Goal: Task Accomplishment & Management: Complete application form

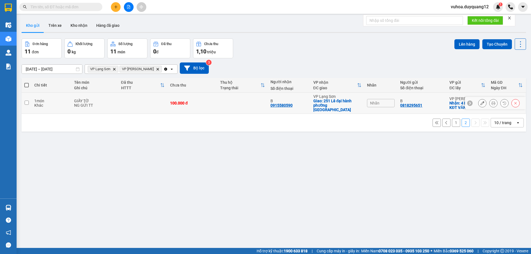
scroll to position [25, 0]
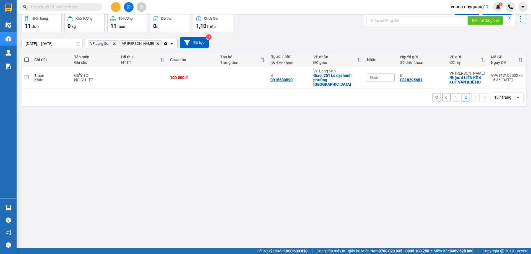
click at [445, 95] on icon at bounding box center [447, 97] width 4 height 4
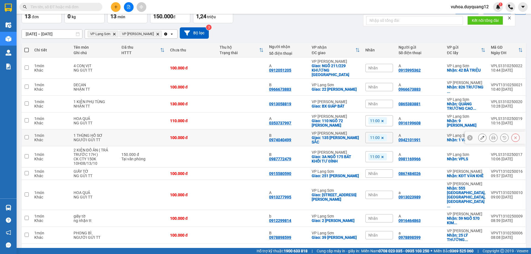
scroll to position [40, 0]
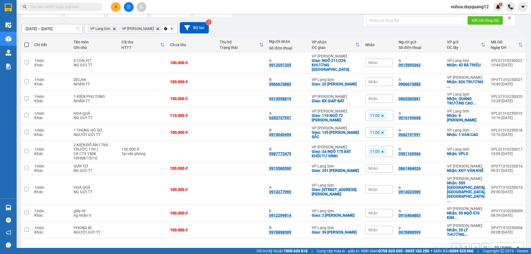
click at [116, 6] on icon "plus" at bounding box center [116, 6] width 0 height 3
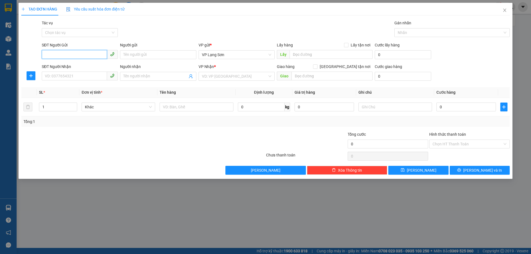
click at [49, 55] on input "SĐT Người Gửi" at bounding box center [74, 54] width 65 height 9
paste input "0865383881"
type input "0865383881"
drag, startPoint x: 307, startPoint y: 54, endPoint x: 241, endPoint y: 101, distance: 80.9
click at [307, 54] on input "text" at bounding box center [331, 54] width 83 height 9
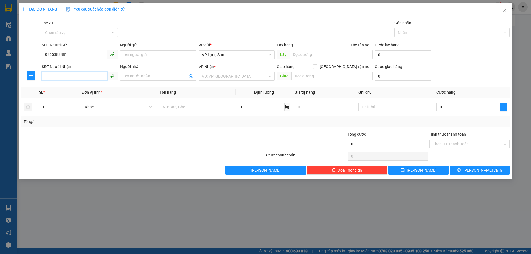
click at [51, 73] on input "SĐT Người Nhận" at bounding box center [74, 76] width 65 height 9
click at [64, 76] on input "SĐT Người Nhận" at bounding box center [74, 76] width 65 height 9
paste input "0913058819"
type input "0913058819"
click at [46, 56] on input "0865383881" at bounding box center [74, 54] width 65 height 9
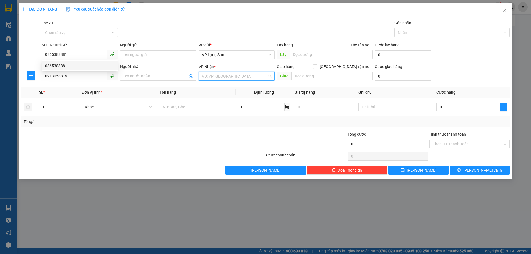
click at [219, 79] on input "search" at bounding box center [235, 76] width 66 height 8
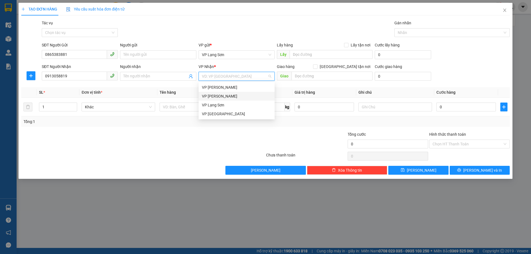
click at [229, 98] on div "VP [PERSON_NAME]" at bounding box center [236, 96] width 69 height 6
click at [317, 68] on input "[GEOGRAPHIC_DATA] tận nơi" at bounding box center [315, 66] width 4 height 4
checkbox input "true"
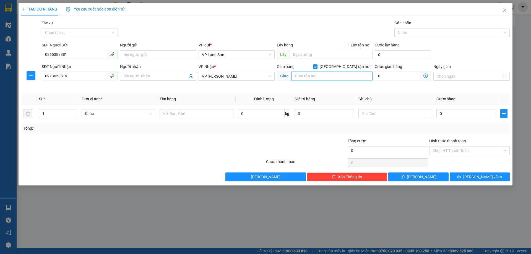
click at [315, 76] on input "text" at bounding box center [332, 76] width 81 height 9
type input "BX GIÁP BÁT"
click at [176, 113] on input "text" at bounding box center [197, 113] width 74 height 9
click at [447, 111] on input "0" at bounding box center [466, 113] width 59 height 9
type input "1"
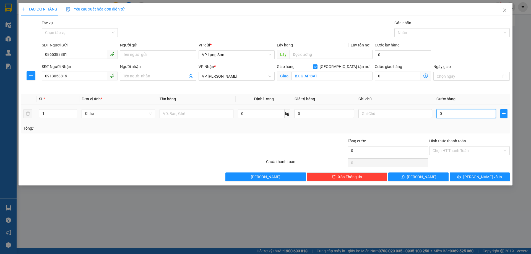
type input "1"
type input "13"
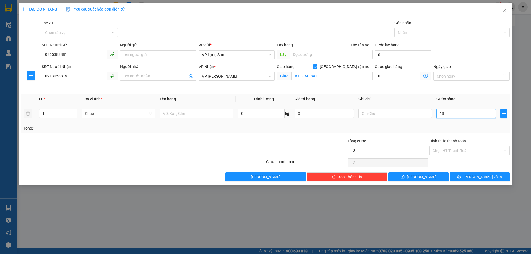
type input "130"
type input "130.000"
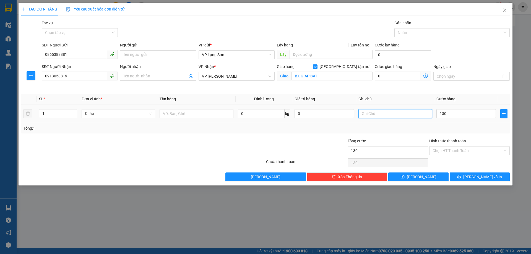
type input "130.000"
click at [389, 115] on input "text" at bounding box center [396, 113] width 74 height 9
type input "NG NHẬN TT"
click at [166, 113] on input "text" at bounding box center [197, 113] width 74 height 9
type input "1K"
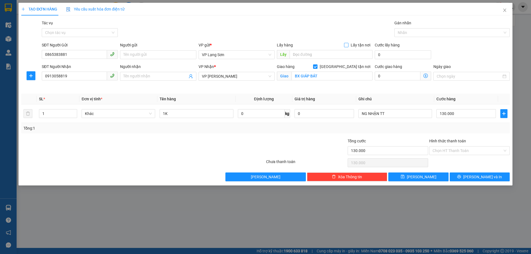
click at [347, 47] on span at bounding box center [346, 45] width 4 height 4
click at [347, 47] on input "Lấy tận nơi" at bounding box center [346, 45] width 4 height 4
checkbox input "true"
click at [312, 58] on input "text" at bounding box center [331, 54] width 83 height 9
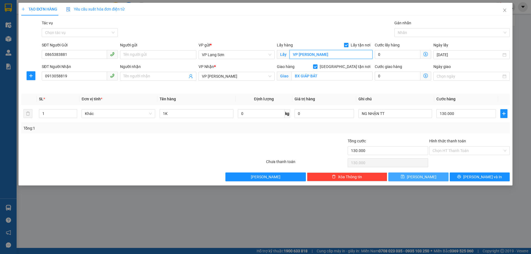
type input "VP [PERSON_NAME]"
click at [418, 178] on button "[PERSON_NAME]" at bounding box center [419, 177] width 60 height 9
click at [47, 76] on input "0913058819" at bounding box center [74, 76] width 65 height 9
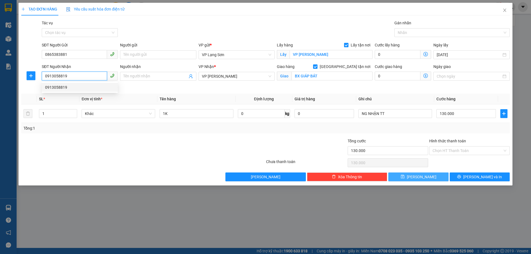
type input "0913058819"
click at [421, 175] on span "[PERSON_NAME]" at bounding box center [422, 177] width 30 height 6
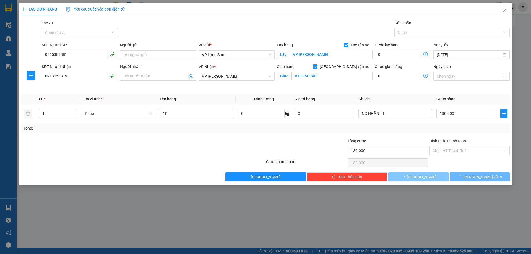
checkbox input "false"
type input "0"
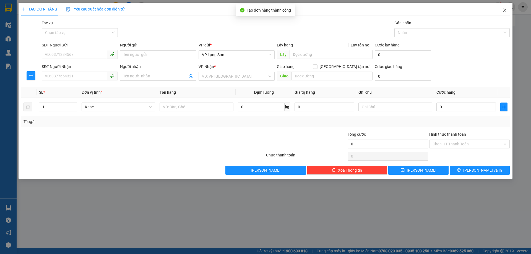
click at [506, 10] on icon "close" at bounding box center [505, 10] width 4 height 4
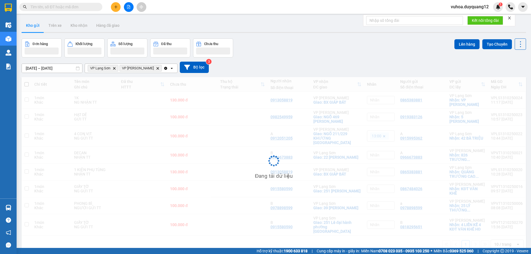
click at [408, 53] on div "Đơn hàng Khối lượng Số lượng Đã thu Chưa thu Lên hàng Tạo Chuyến" at bounding box center [274, 47] width 505 height 19
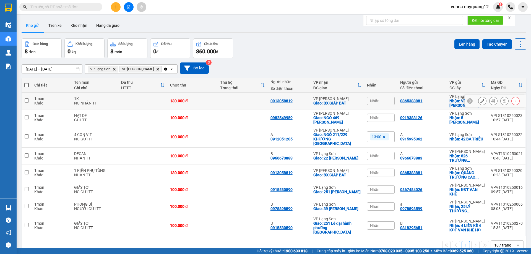
click at [26, 101] on input "checkbox" at bounding box center [27, 101] width 4 height 4
checkbox input "true"
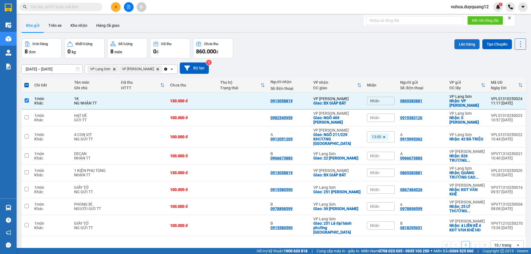
click at [460, 42] on button "Lên hàng" at bounding box center [467, 44] width 25 height 10
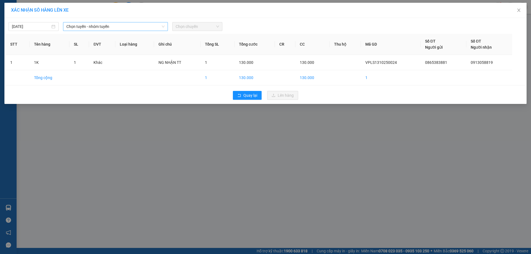
click at [116, 28] on span "Chọn tuyến - nhóm tuyến" at bounding box center [115, 26] width 98 height 8
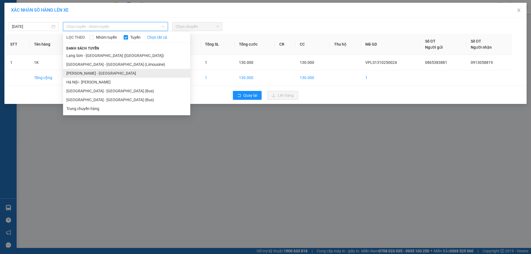
drag, startPoint x: 92, startPoint y: 57, endPoint x: 101, endPoint y: 76, distance: 21.3
click at [101, 76] on ul "[GEOGRAPHIC_DATA] - [GEOGRAPHIC_DATA] ([GEOGRAPHIC_DATA]) [GEOGRAPHIC_DATA] - […" at bounding box center [126, 82] width 127 height 62
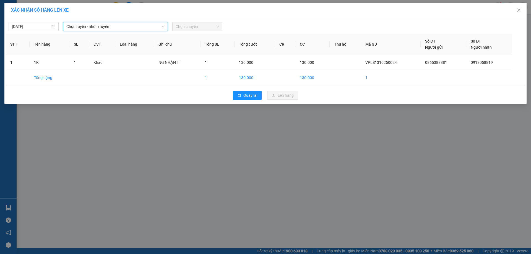
click at [207, 27] on span "Chọn chuyến" at bounding box center [197, 26] width 43 height 8
click at [202, 26] on span "Chọn chuyến" at bounding box center [197, 26] width 43 height 8
click at [184, 29] on span "Chọn chuyến" at bounding box center [197, 26] width 43 height 8
click at [141, 25] on span "Chọn tuyến - nhóm tuyến" at bounding box center [115, 26] width 98 height 8
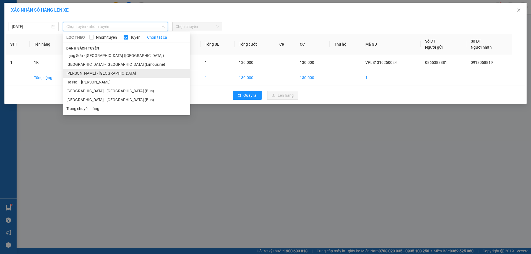
click at [87, 73] on li "[PERSON_NAME] - [GEOGRAPHIC_DATA]" at bounding box center [126, 73] width 127 height 9
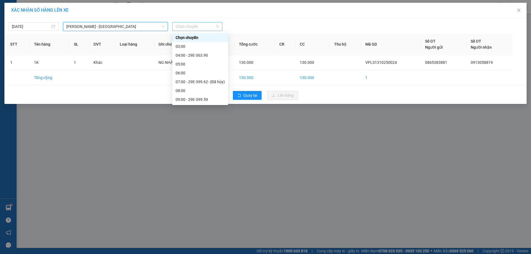
click at [191, 28] on span "Chọn chuyến" at bounding box center [197, 26] width 43 height 8
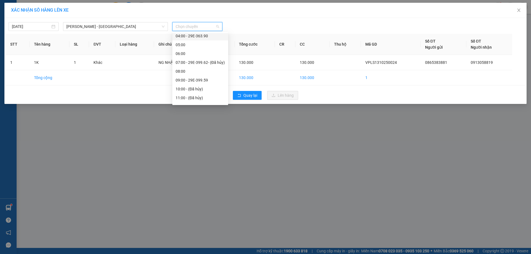
scroll to position [34, 0]
click at [203, 90] on div "12:00 - 29E-399.84" at bounding box center [200, 92] width 49 height 6
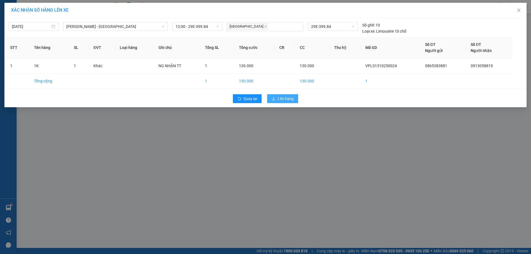
click at [291, 100] on span "Lên hàng" at bounding box center [286, 99] width 16 height 6
click at [519, 11] on span at bounding box center [523, 7] width 10 height 10
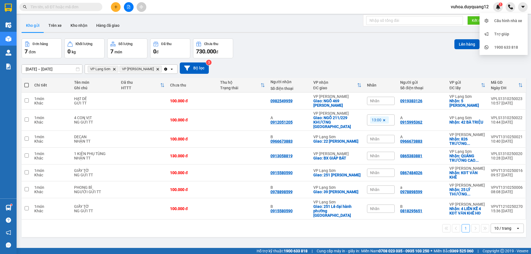
click at [323, 59] on div "[DATE] – [DATE] Press the down arrow key to interact with the calendar and sele…" at bounding box center [274, 68] width 505 height 20
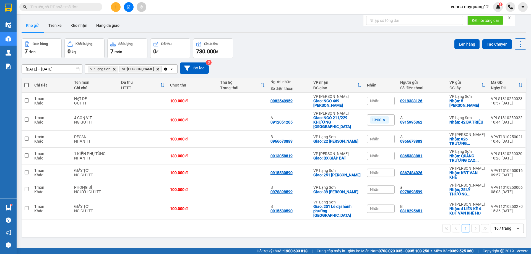
drag, startPoint x: 336, startPoint y: 56, endPoint x: 287, endPoint y: 50, distance: 49.4
click at [336, 56] on div "Đơn hàng 7 đơn Khối lượng 0 kg Số lượng 7 món Đã thu 0 đ Chưa thu 730.000 đ Lên…" at bounding box center [274, 48] width 505 height 20
click at [310, 59] on div "[DATE] – [DATE] Press the down arrow key to interact with the calendar and sele…" at bounding box center [274, 68] width 505 height 20
drag, startPoint x: 318, startPoint y: 53, endPoint x: 272, endPoint y: 65, distance: 47.4
click at [317, 53] on div "Đơn hàng 7 đơn Khối lượng 0 kg Số lượng 7 món Đã thu 0 đ Chưa thu 730.000 đ Lên…" at bounding box center [274, 48] width 505 height 20
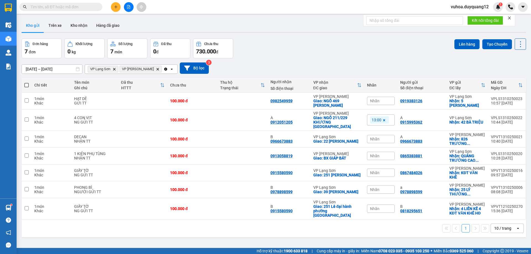
click at [88, 6] on input "text" at bounding box center [62, 7] width 65 height 6
paste input "0943116876"
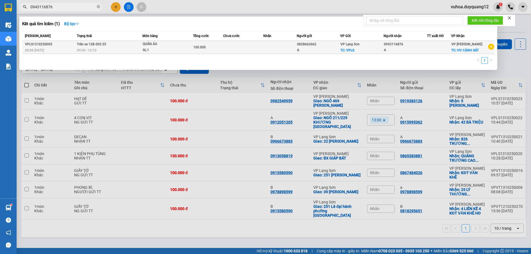
type input "0943116876"
click at [410, 45] on div "0943116876" at bounding box center [405, 45] width 43 height 6
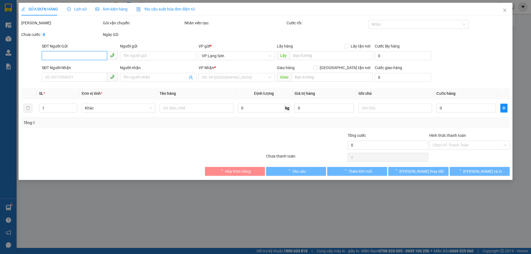
type input "0828662662"
type input "A"
checkbox input "true"
type input "VPLS"
type input "0943116876"
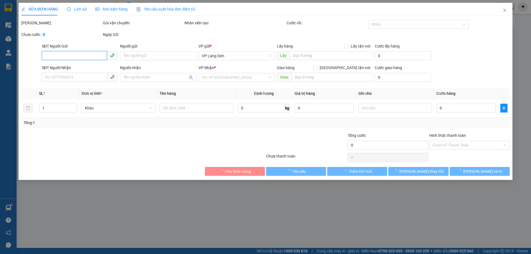
type input "A"
checkbox input "true"
type input "HV CẢNH SÁT"
type input "100.000"
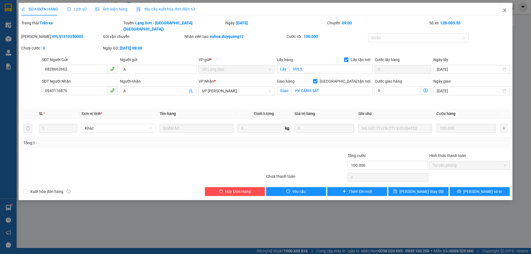
click at [505, 11] on icon "close" at bounding box center [504, 10] width 3 height 3
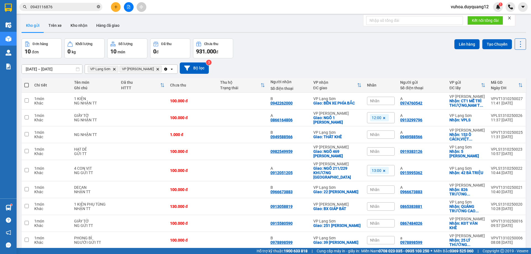
click at [98, 7] on icon "close-circle" at bounding box center [98, 6] width 3 height 3
click at [114, 6] on icon "plus" at bounding box center [116, 7] width 4 height 4
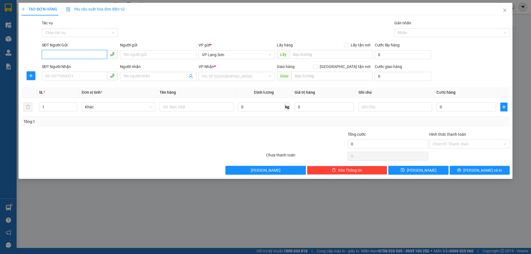
click at [55, 58] on input "SĐT Người Gửi" at bounding box center [74, 54] width 65 height 9
type input "0912123455"
drag, startPoint x: 59, startPoint y: 75, endPoint x: 59, endPoint y: 72, distance: 2.9
click at [59, 74] on input "SĐT Người Nhận" at bounding box center [74, 76] width 65 height 9
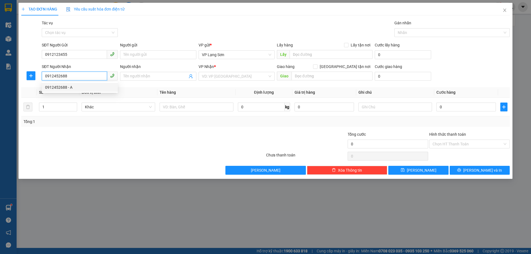
type input "0912452688"
click at [317, 66] on input "[GEOGRAPHIC_DATA] tận nơi" at bounding box center [315, 66] width 4 height 4
checkbox input "true"
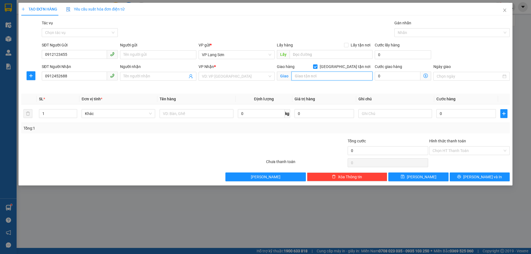
click at [321, 78] on input "text" at bounding box center [332, 76] width 81 height 9
type input "203 [PERSON_NAME]"
click at [348, 45] on input "Lấy tận nơi" at bounding box center [346, 45] width 4 height 4
checkbox input "true"
click at [313, 55] on input "text" at bounding box center [331, 54] width 83 height 9
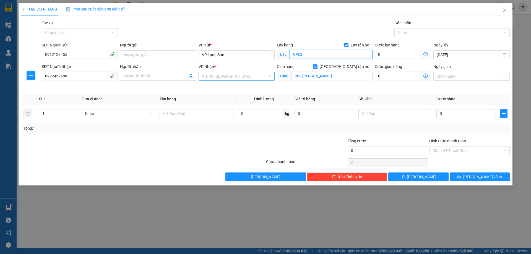
type input "VPLS"
click at [239, 77] on input "search" at bounding box center [235, 76] width 66 height 8
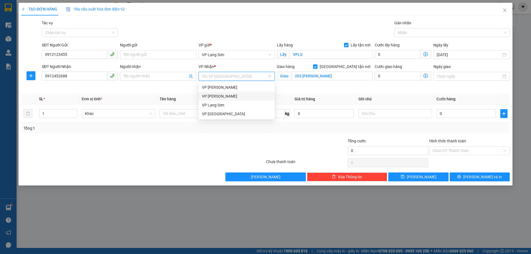
click at [224, 96] on div "VP [PERSON_NAME]" at bounding box center [236, 96] width 69 height 6
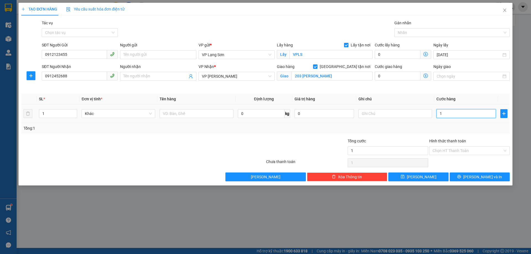
type input "1"
type input "10"
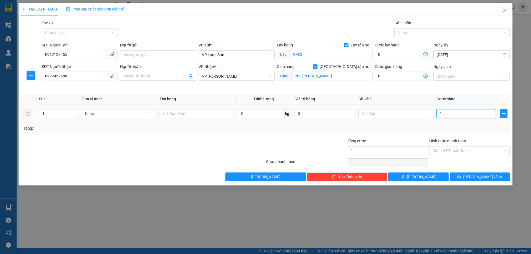
type input "10"
type input "100"
type input "100.000"
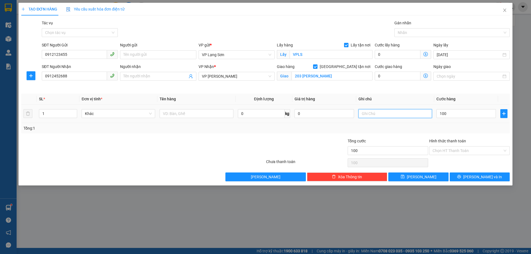
type input "100.000"
click at [400, 115] on input "text" at bounding box center [396, 113] width 74 height 9
type input "NG GỬI TT"
click at [194, 114] on input "text" at bounding box center [197, 113] width 74 height 9
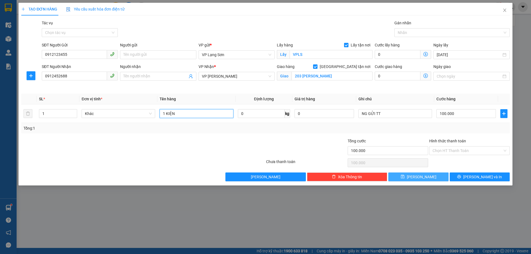
type input "1 KIỆN"
click at [434, 180] on button "[PERSON_NAME]" at bounding box center [419, 177] width 60 height 9
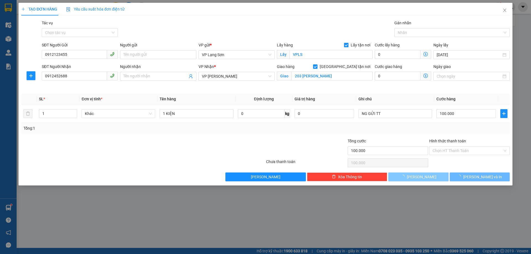
checkbox input "false"
type input "0"
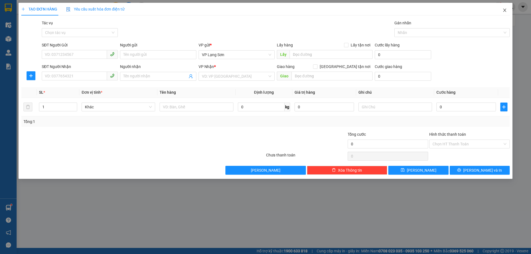
click at [507, 11] on span "Close" at bounding box center [504, 10] width 15 height 15
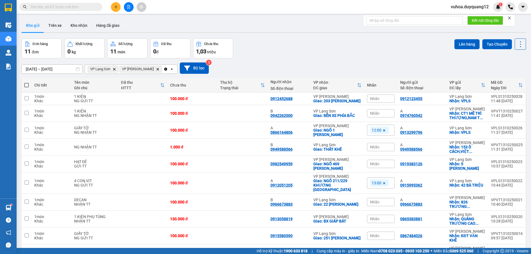
click at [55, 8] on input "text" at bounding box center [62, 7] width 65 height 6
paste input "0866211622"
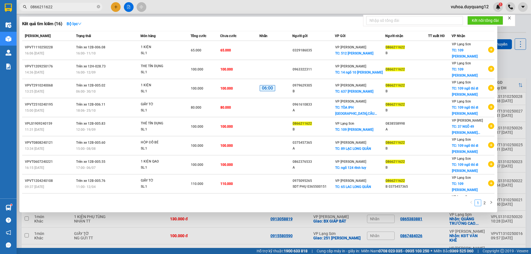
type input "0866211622"
click at [117, 6] on div at bounding box center [265, 127] width 531 height 254
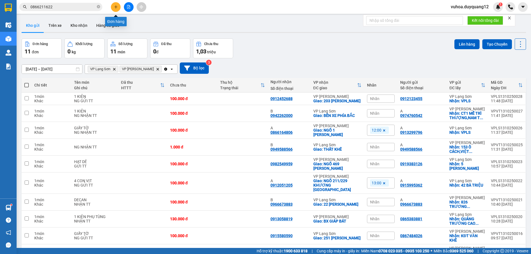
click at [116, 7] on icon "plus" at bounding box center [116, 7] width 4 height 4
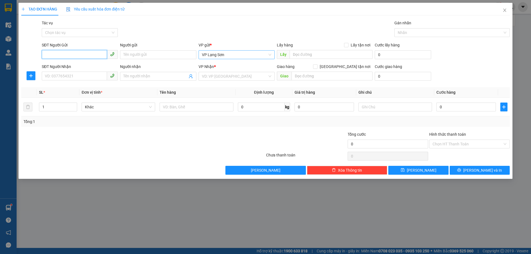
drag, startPoint x: 236, startPoint y: 55, endPoint x: 234, endPoint y: 59, distance: 4.8
click at [236, 55] on span "VP Lạng Sơn" at bounding box center [236, 55] width 69 height 8
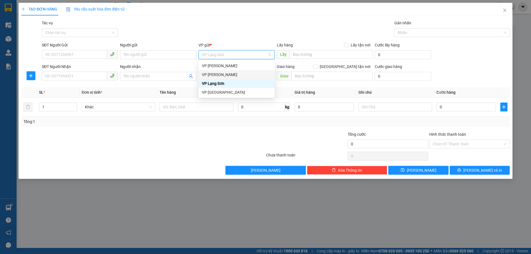
drag, startPoint x: 227, startPoint y: 76, endPoint x: 240, endPoint y: 69, distance: 13.7
click at [227, 76] on div "VP [PERSON_NAME]" at bounding box center [236, 75] width 69 height 6
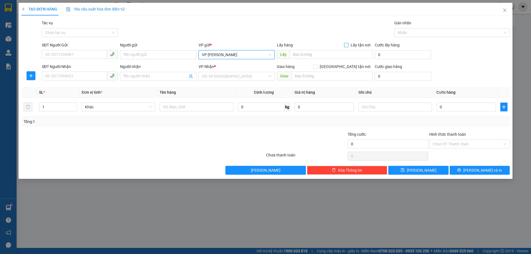
drag, startPoint x: 347, startPoint y: 45, endPoint x: 336, endPoint y: 49, distance: 11.6
click at [347, 45] on input "Lấy tận nơi" at bounding box center [346, 45] width 4 height 4
checkbox input "true"
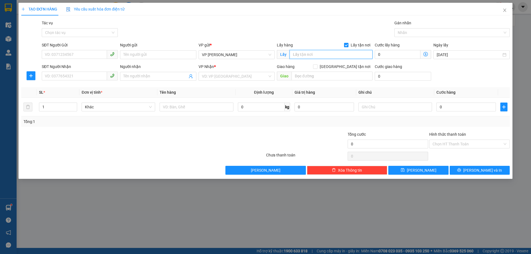
click at [320, 55] on input "text" at bounding box center [331, 54] width 83 height 9
click at [300, 56] on input "15/16 MIẾ" at bounding box center [331, 54] width 83 height 9
click at [327, 56] on input "15/116 [GEOGRAPHIC_DATA]" at bounding box center [331, 54] width 83 height 9
type input "15/116 MIẾU ĐẦM"
click at [64, 55] on input "SĐT Người Gửi" at bounding box center [74, 54] width 65 height 9
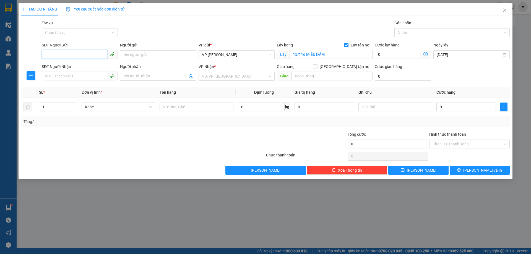
paste input "0866211622"
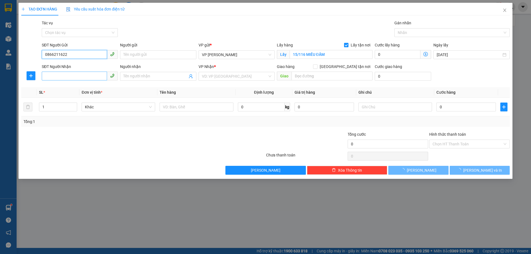
type input "0866211622"
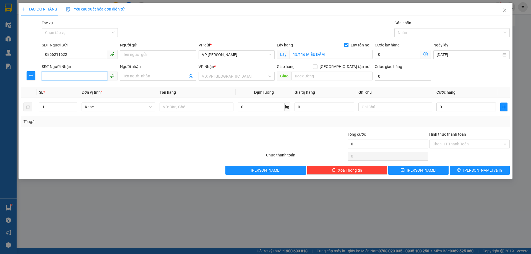
click at [57, 78] on input "SĐT Người Nhận" at bounding box center [74, 76] width 65 height 9
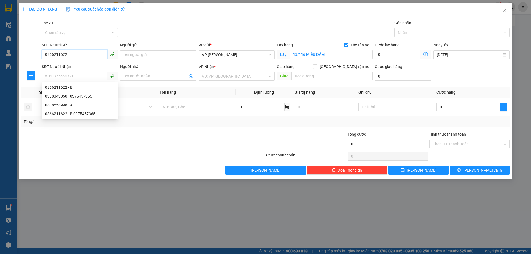
drag, startPoint x: 62, startPoint y: 54, endPoint x: 36, endPoint y: 50, distance: 26.6
click at [33, 50] on div "SĐT Người Gửi 0866211622 0866211622 Người gửi Tên người gửi VP gửi * VP [PERSON…" at bounding box center [266, 51] width 490 height 19
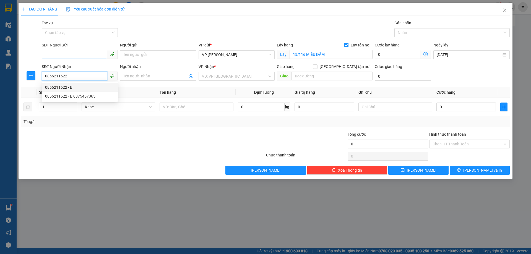
type input "0866211622"
click at [54, 54] on input "SĐT Người Gửi" at bounding box center [74, 54] width 65 height 9
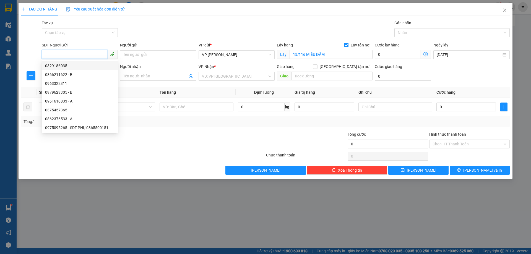
click at [50, 53] on input "SĐT Người Gửi" at bounding box center [74, 54] width 65 height 9
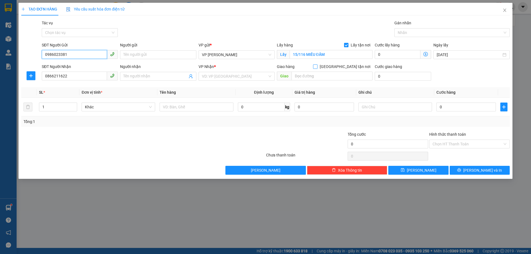
type input "0986023381"
click at [317, 65] on input "[GEOGRAPHIC_DATA] tận nơi" at bounding box center [315, 66] width 4 height 4
checkbox input "true"
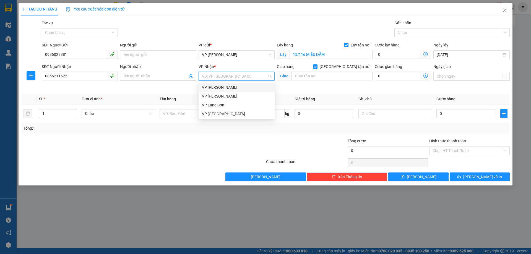
drag, startPoint x: 214, startPoint y: 76, endPoint x: 217, endPoint y: 82, distance: 6.8
click at [214, 76] on input "search" at bounding box center [235, 76] width 66 height 8
click at [226, 106] on div "VP Lạng Sơn" at bounding box center [236, 105] width 69 height 6
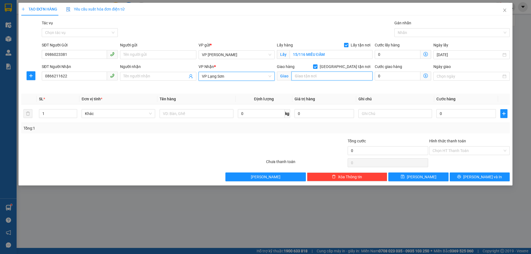
click at [311, 76] on input "text" at bounding box center [332, 76] width 81 height 9
type input "T"
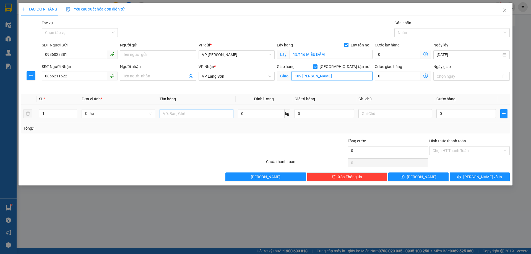
type input "109 [PERSON_NAME]"
click at [205, 117] on input "text" at bounding box center [197, 113] width 74 height 9
type input "THẺ"
click at [450, 112] on input "0" at bounding box center [466, 113] width 59 height 9
type input "1"
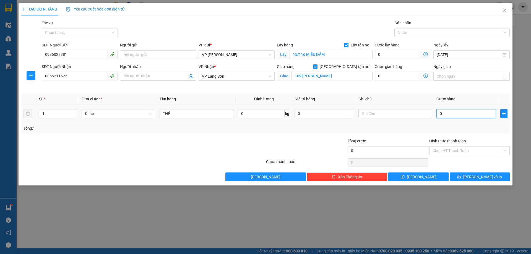
type input "1"
type input "10"
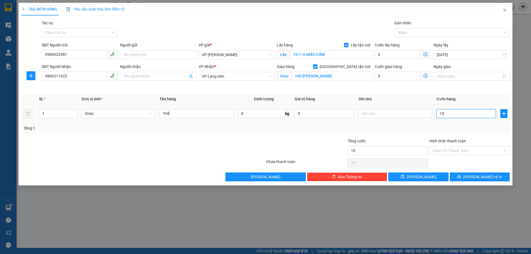
type input "100"
type input "100.000"
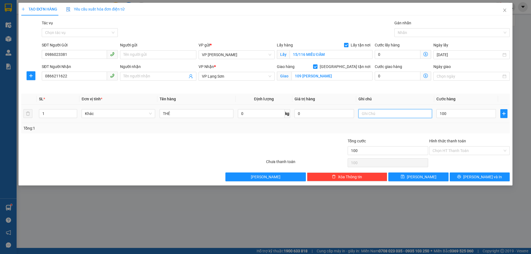
type input "100.000"
click at [392, 114] on input "text" at bounding box center [396, 113] width 74 height 9
type input "NG NHẬN TT"
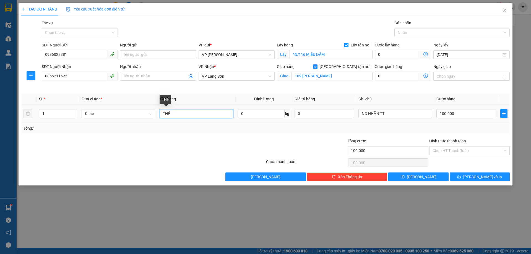
click at [178, 117] on input "THẺ" at bounding box center [197, 113] width 74 height 9
type input "THẺ TÍN DỤNG"
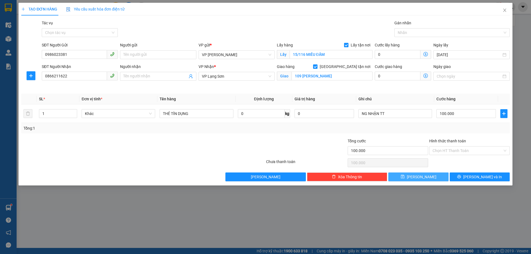
click at [423, 177] on span "[PERSON_NAME]" at bounding box center [422, 177] width 30 height 6
checkbox input "false"
type input "0"
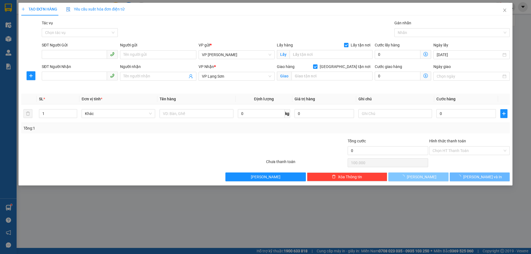
type input "0"
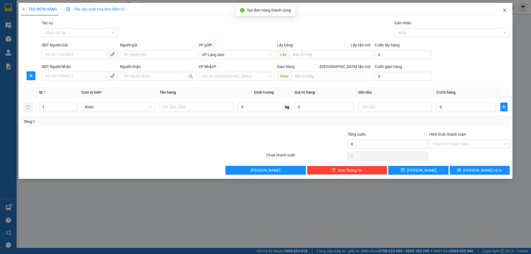
click at [504, 12] on icon "close" at bounding box center [505, 10] width 4 height 4
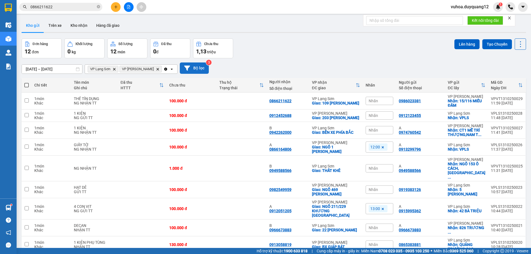
click at [186, 71] on button "Bộ lọc" at bounding box center [194, 68] width 29 height 11
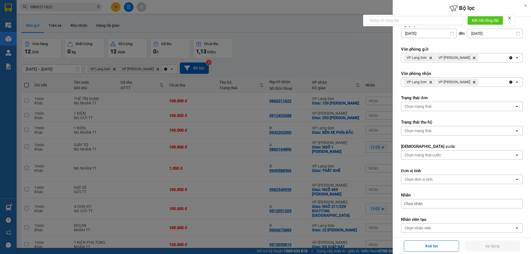
click at [346, 41] on div at bounding box center [265, 127] width 531 height 254
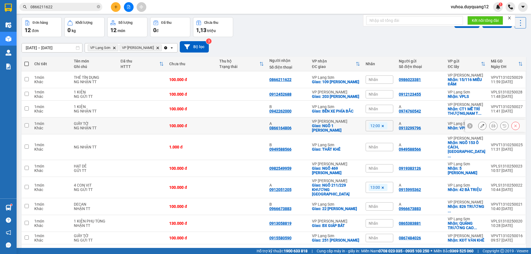
scroll to position [33, 0]
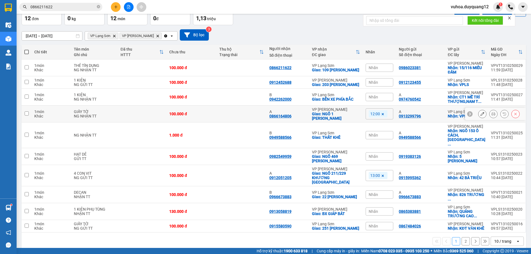
click at [28, 116] on input "checkbox" at bounding box center [27, 114] width 4 height 4
checkbox input "true"
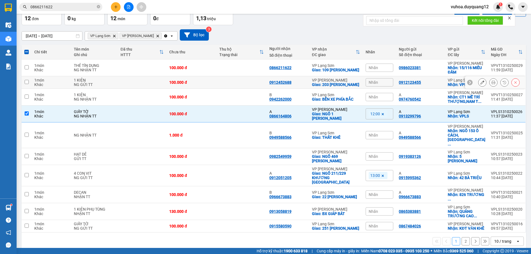
scroll to position [0, 0]
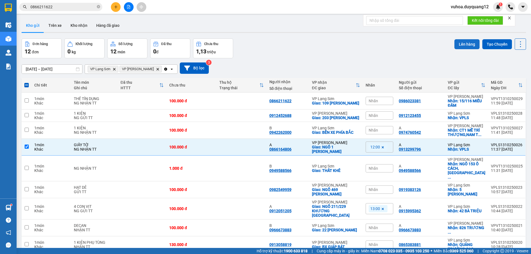
click at [464, 44] on button "Lên hàng" at bounding box center [467, 44] width 25 height 10
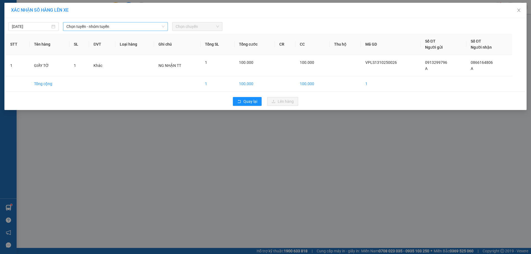
click at [126, 27] on span "Chọn tuyến - nhóm tuyến" at bounding box center [115, 26] width 98 height 8
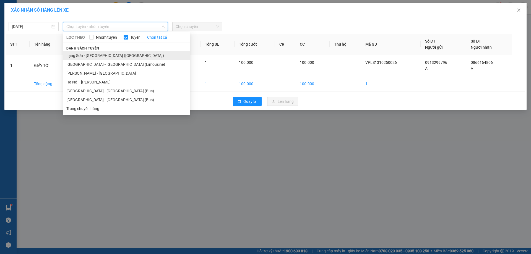
click at [113, 55] on li "Lạng Sơn - [GEOGRAPHIC_DATA] ([GEOGRAPHIC_DATA])" at bounding box center [126, 55] width 127 height 9
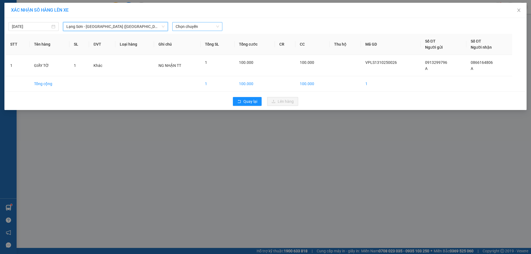
click at [210, 27] on span "Chọn chuyến" at bounding box center [197, 26] width 43 height 8
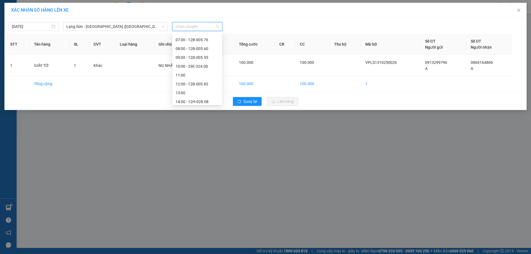
scroll to position [44, 0]
click at [207, 82] on div "12:00 - 12B-005.83" at bounding box center [197, 82] width 43 height 6
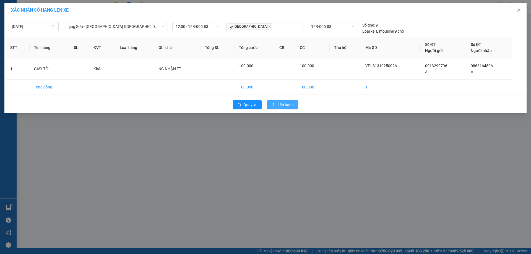
click at [292, 107] on span "Lên hàng" at bounding box center [286, 105] width 16 height 6
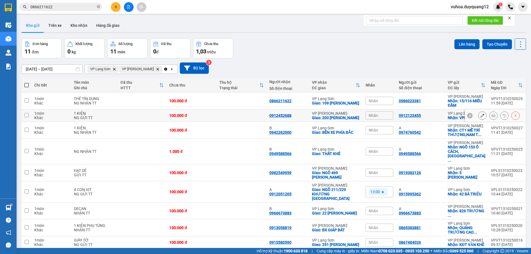
click at [29, 117] on input "checkbox" at bounding box center [27, 115] width 4 height 4
checkbox input "true"
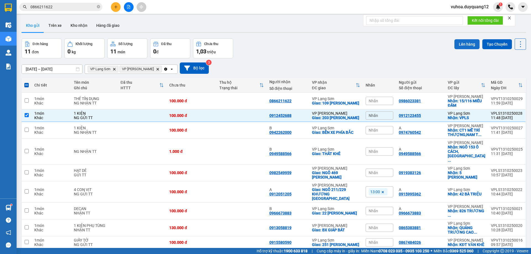
click at [465, 44] on button "Lên hàng" at bounding box center [467, 44] width 25 height 10
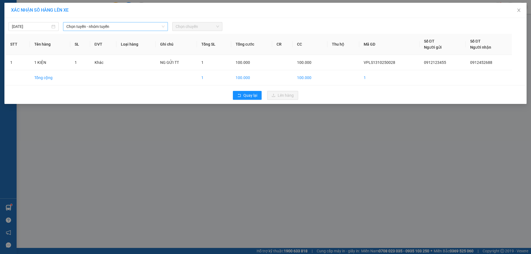
click at [124, 25] on span "Chọn tuyến - nhóm tuyến" at bounding box center [115, 26] width 98 height 8
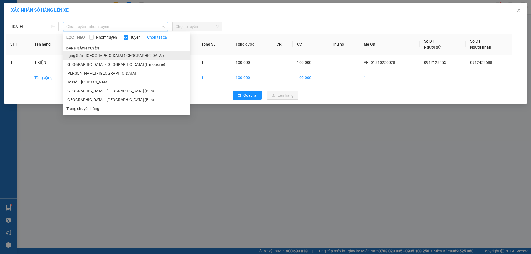
click at [106, 56] on li "Lạng Sơn - [GEOGRAPHIC_DATA] ([GEOGRAPHIC_DATA])" at bounding box center [126, 55] width 127 height 9
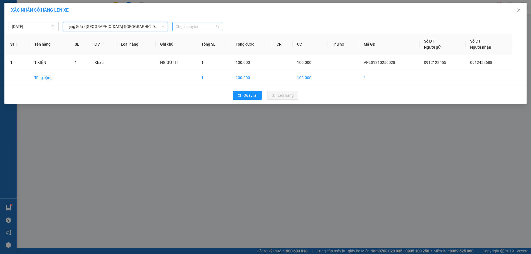
click at [191, 26] on span "Chọn chuyến" at bounding box center [197, 26] width 43 height 8
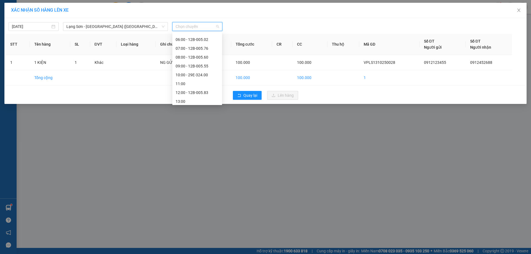
scroll to position [40, 0]
click at [200, 87] on div "12:00 - 12B-005.83" at bounding box center [197, 86] width 43 height 6
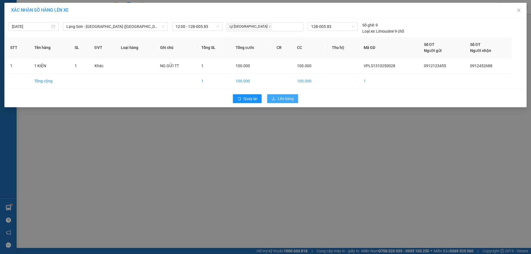
click at [286, 100] on span "Lên hàng" at bounding box center [286, 99] width 16 height 6
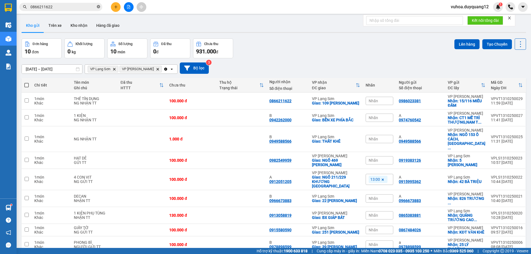
click at [98, 8] on icon "close-circle" at bounding box center [98, 6] width 3 height 3
click at [327, 62] on div "[DATE] – [DATE] Press the down arrow key to interact with the calendar and sele…" at bounding box center [274, 68] width 505 height 20
click at [90, 7] on input "text" at bounding box center [62, 7] width 65 height 6
paste input "0899255386"
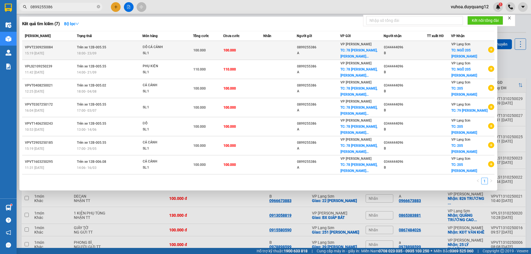
type input "0899255386"
click at [491, 50] on icon "plus-circle" at bounding box center [491, 50] width 6 height 6
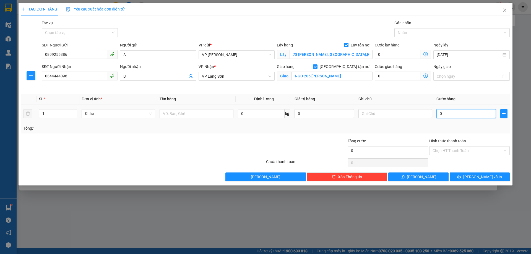
click at [454, 114] on input "0" at bounding box center [466, 113] width 59 height 9
type input "1"
type input "10"
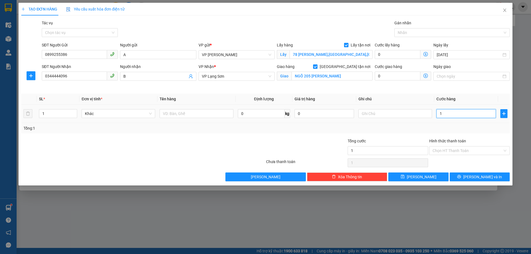
type input "10"
type input "100"
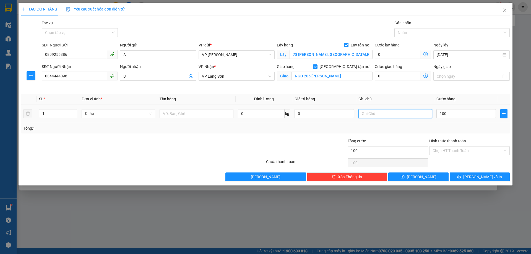
type input "100.000"
click at [373, 116] on input "text" at bounding box center [396, 113] width 74 height 9
click at [373, 113] on input "text" at bounding box center [396, 113] width 74 height 9
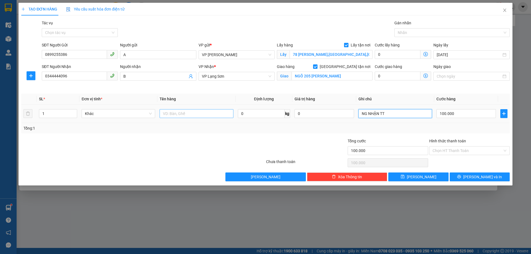
type input "NG NHẬN TT"
click at [183, 114] on input "text" at bounding box center [197, 113] width 74 height 9
type input "PHỤ KIỆN CÁ CẢNH"
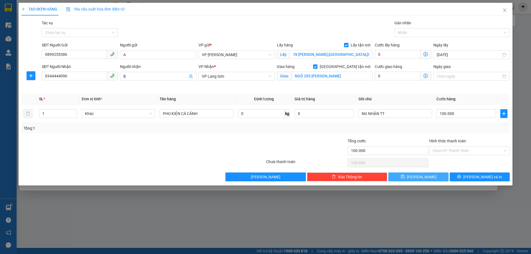
click at [411, 177] on button "[PERSON_NAME]" at bounding box center [419, 177] width 60 height 9
checkbox input "false"
type input "0"
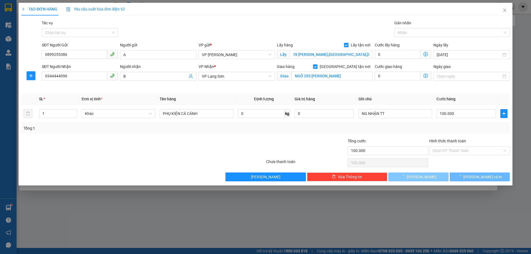
type input "0"
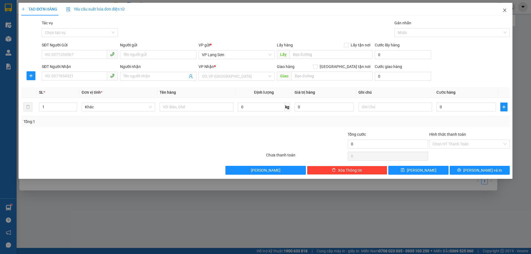
click at [504, 10] on icon "close" at bounding box center [504, 10] width 3 height 3
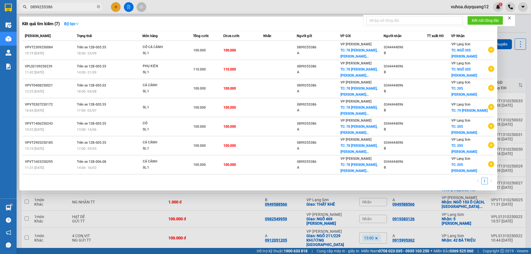
click at [509, 62] on div at bounding box center [265, 127] width 531 height 254
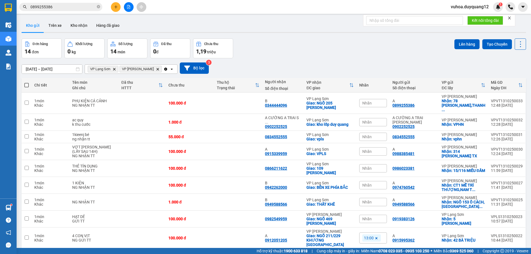
click at [323, 51] on div "Đơn hàng 14 đơn Khối lượng 0 kg Số lượng 14 món Đã thu 0 đ Chưa thu 1,19 triệu …" at bounding box center [274, 48] width 505 height 20
click at [99, 8] on icon "close-circle" at bounding box center [98, 6] width 3 height 3
click at [116, 9] on icon "plus" at bounding box center [116, 7] width 4 height 4
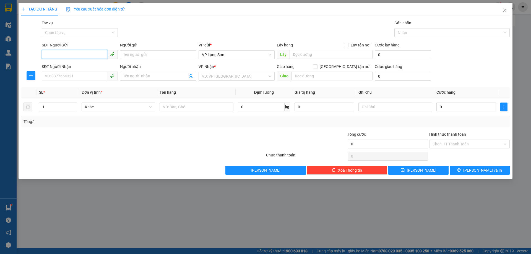
click at [76, 55] on input "SĐT Người Gửi" at bounding box center [74, 54] width 65 height 9
paste input "0366763851"
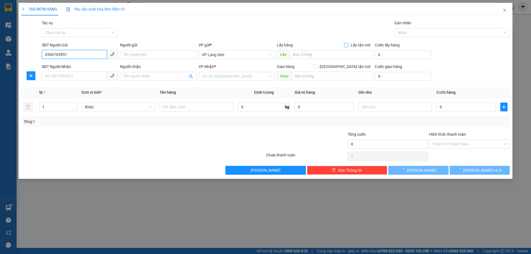
type input "0366763851"
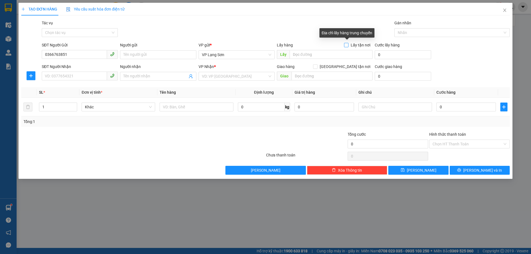
drag, startPoint x: 347, startPoint y: 44, endPoint x: 330, endPoint y: 49, distance: 17.3
click at [347, 44] on input "Lấy tận nơi" at bounding box center [346, 45] width 4 height 4
checkbox input "true"
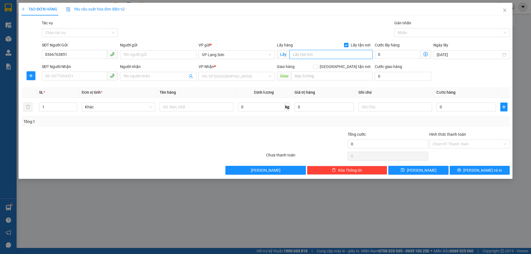
click at [305, 55] on input "text" at bounding box center [331, 54] width 83 height 9
type input "VP [PERSON_NAME]"
drag, startPoint x: 226, startPoint y: 76, endPoint x: 221, endPoint y: 84, distance: 9.6
click at [226, 76] on input "search" at bounding box center [235, 76] width 66 height 8
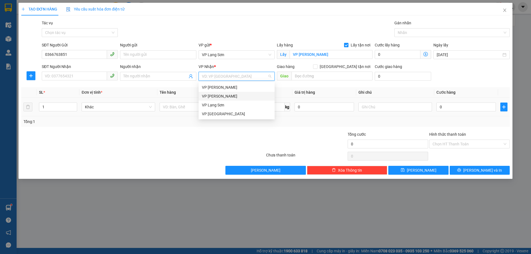
drag, startPoint x: 224, startPoint y: 96, endPoint x: 231, endPoint y: 99, distance: 6.8
click at [224, 96] on div "VP [PERSON_NAME]" at bounding box center [236, 96] width 69 height 6
click at [317, 66] on input "[GEOGRAPHIC_DATA] tận nơi" at bounding box center [315, 66] width 4 height 4
checkbox input "true"
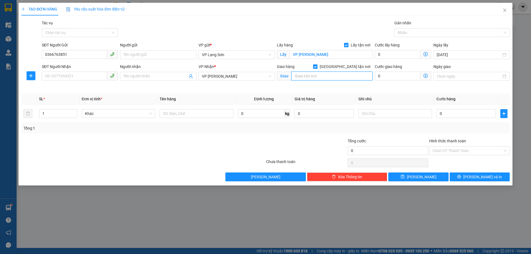
click at [318, 76] on input "text" at bounding box center [332, 76] width 81 height 9
click at [303, 77] on input "text" at bounding box center [332, 76] width 81 height 9
click at [304, 76] on input "text" at bounding box center [332, 76] width 81 height 9
type input "HV BƯU CHÍNH VIỄN THÔNG HĐ"
type input "1"
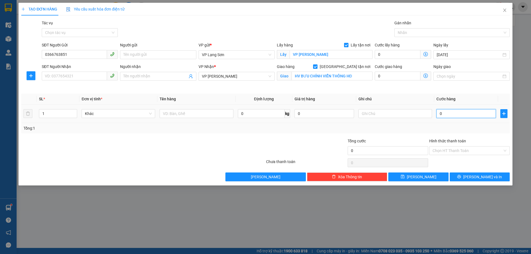
type input "1"
type input "13"
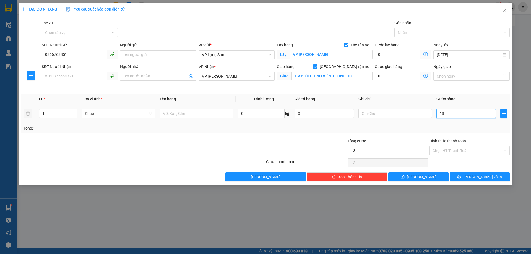
type input "130"
type input "130.000"
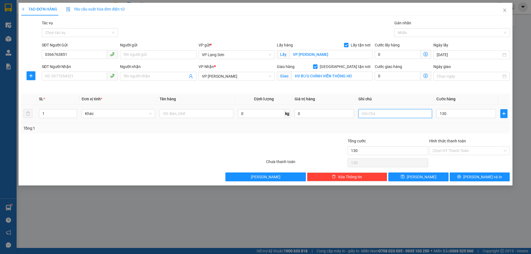
type input "130.000"
click at [383, 112] on input "text" at bounding box center [396, 113] width 74 height 9
type input "NG GỬI TT"
click at [63, 76] on input "SĐT Người Nhận" at bounding box center [74, 76] width 65 height 9
paste input "0856498559"
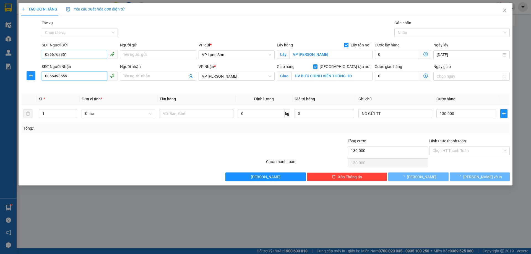
type input "0856498559"
click at [46, 56] on input "0366763851" at bounding box center [74, 54] width 65 height 9
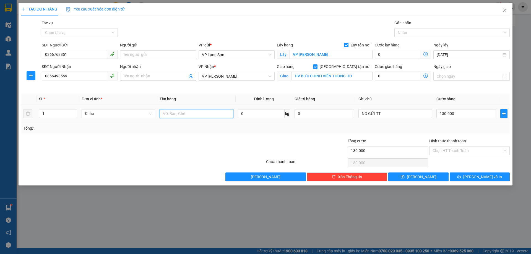
click at [178, 115] on input "text" at bounding box center [197, 113] width 74 height 9
type input "1 KIỆN"
click at [405, 177] on icon "save" at bounding box center [403, 177] width 4 height 4
checkbox input "false"
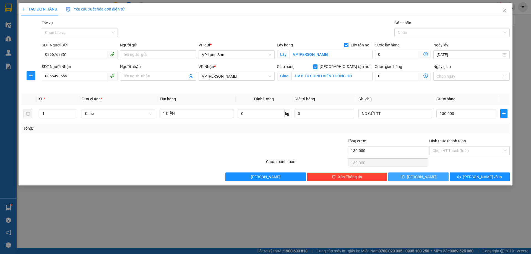
type input "0"
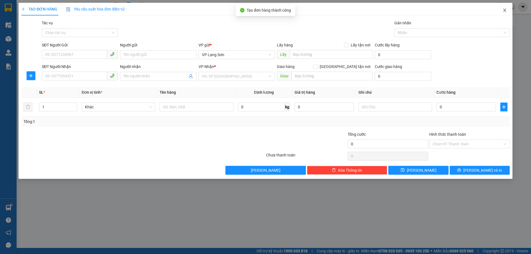
click at [504, 10] on icon "close" at bounding box center [504, 10] width 3 height 3
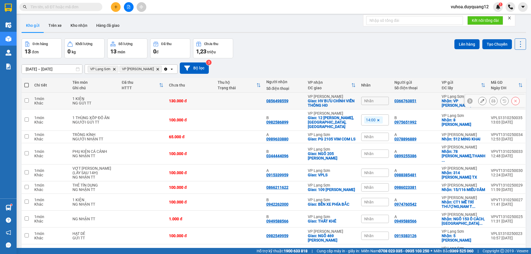
click at [24, 101] on td at bounding box center [27, 101] width 10 height 17
checkbox input "true"
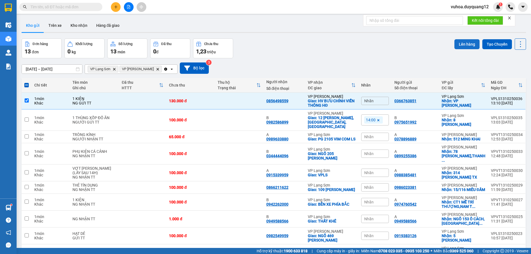
click at [459, 46] on button "Lên hàng" at bounding box center [467, 44] width 25 height 10
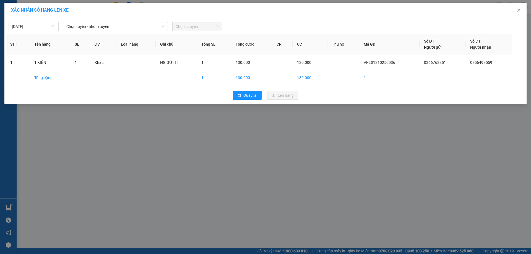
click at [199, 26] on span "Chọn chuyến" at bounding box center [197, 26] width 43 height 8
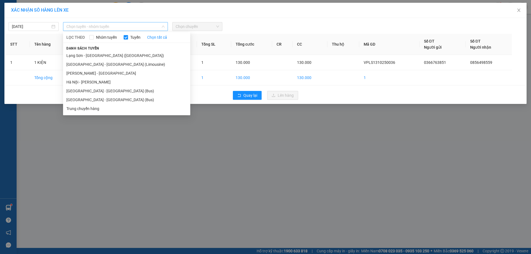
click at [133, 25] on span "Chọn tuyến - nhóm tuyến" at bounding box center [115, 26] width 98 height 8
click at [109, 74] on li "[PERSON_NAME] - [GEOGRAPHIC_DATA]" at bounding box center [126, 73] width 127 height 9
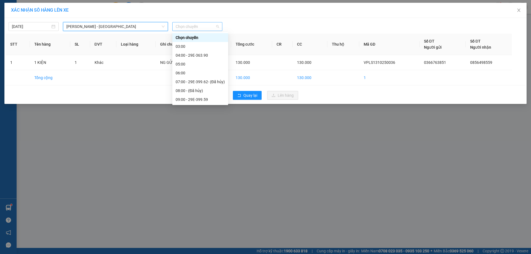
click at [203, 28] on span "Chọn chuyến" at bounding box center [197, 26] width 43 height 8
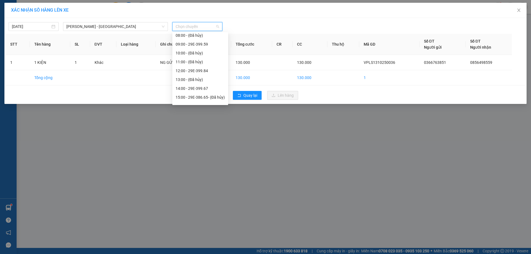
scroll to position [59, 0]
click at [204, 85] on div "14:00 - 29E-399.67" at bounding box center [200, 85] width 49 height 6
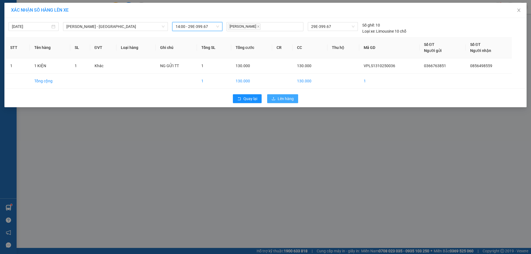
click at [290, 99] on span "Lên hàng" at bounding box center [286, 99] width 16 height 6
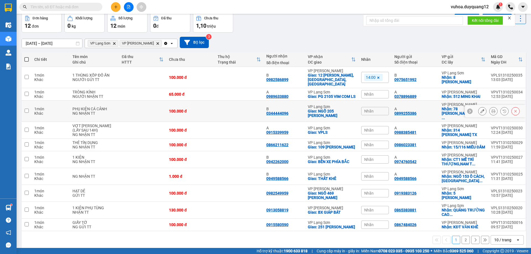
scroll to position [36, 0]
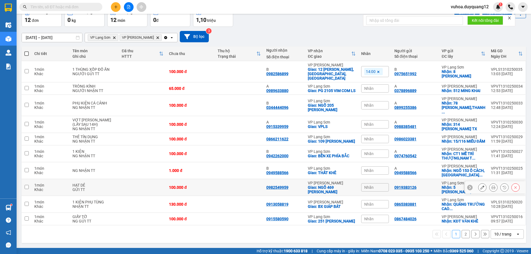
click at [469, 186] on icon at bounding box center [470, 187] width 2 height 3
click at [26, 185] on input "checkbox" at bounding box center [27, 187] width 4 height 4
checkbox input "true"
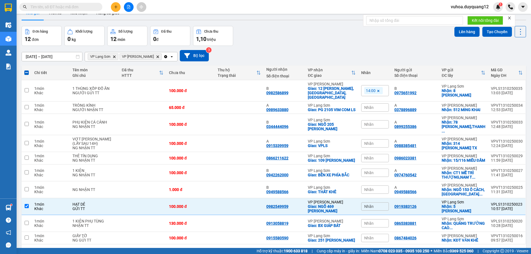
scroll to position [0, 0]
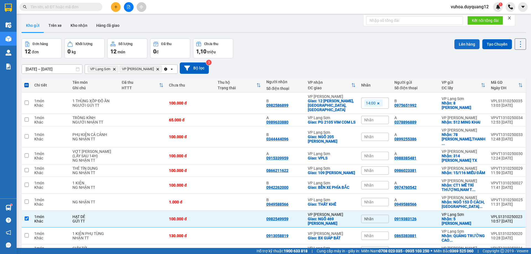
click at [462, 43] on button "Lên hàng" at bounding box center [467, 44] width 25 height 10
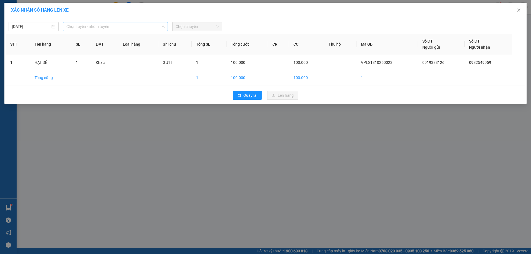
click at [132, 25] on span "Chọn tuyến - nhóm tuyến" at bounding box center [115, 26] width 98 height 8
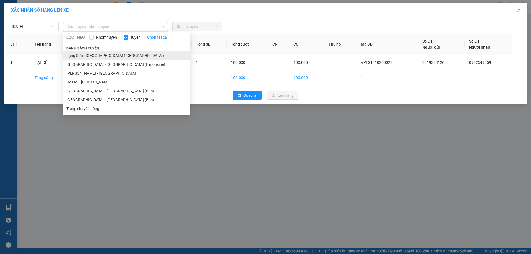
click at [106, 56] on li "Lạng Sơn - [GEOGRAPHIC_DATA] ([GEOGRAPHIC_DATA])" at bounding box center [126, 55] width 127 height 9
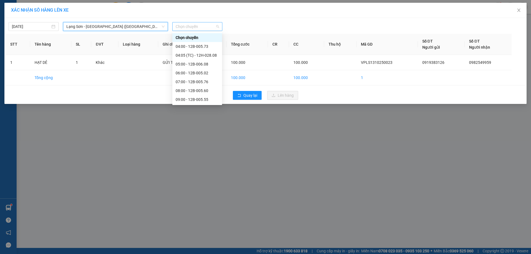
click at [202, 27] on span "Chọn chuyến" at bounding box center [197, 26] width 43 height 8
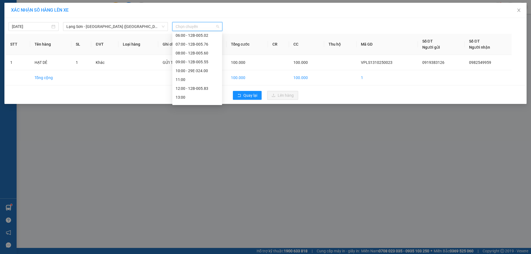
scroll to position [46, 0]
click at [202, 81] on div "12:00 - 12B-005.83" at bounding box center [197, 80] width 43 height 6
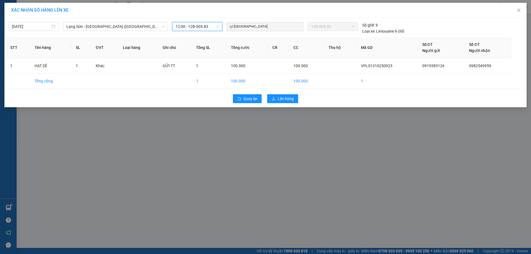
click at [299, 98] on div "Quay lại Lên hàng" at bounding box center [266, 99] width 520 height 14
drag, startPoint x: 294, startPoint y: 98, endPoint x: 254, endPoint y: 108, distance: 41.3
click at [294, 99] on button "Lên hàng" at bounding box center [282, 98] width 31 height 9
